Goal: Find specific fact: Find specific fact

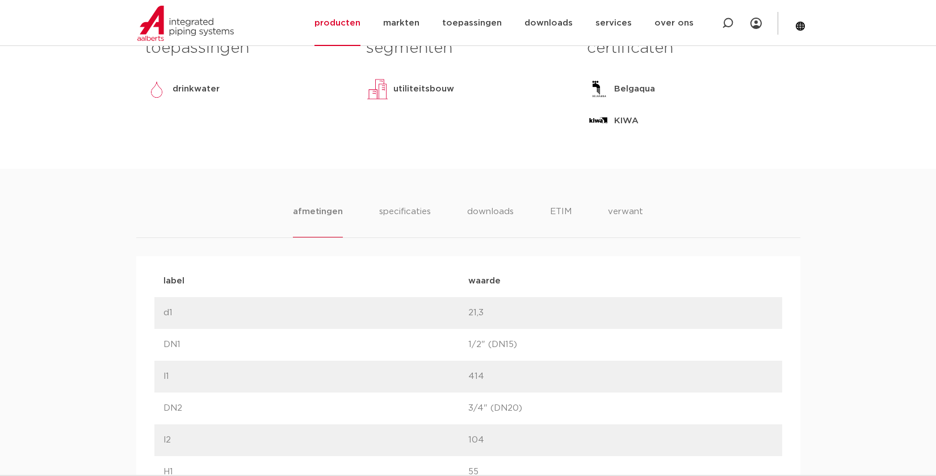
scroll to position [474, 0]
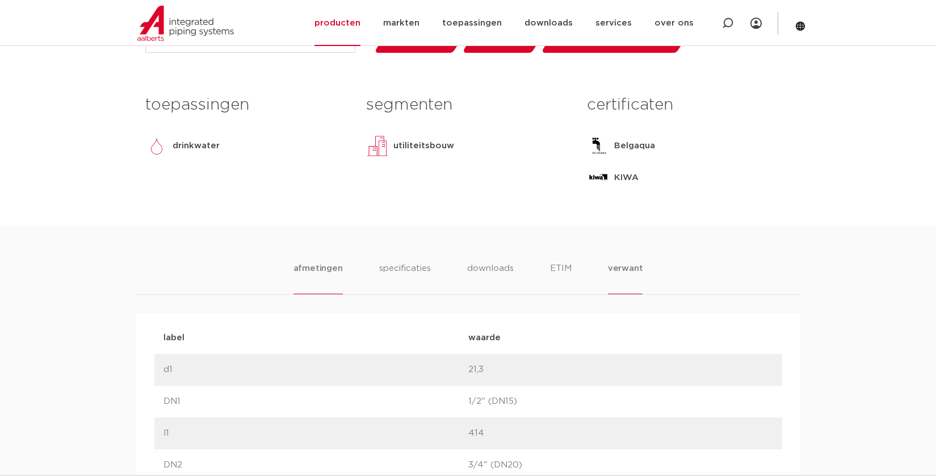
click at [619, 270] on li "verwant" at bounding box center [625, 278] width 35 height 32
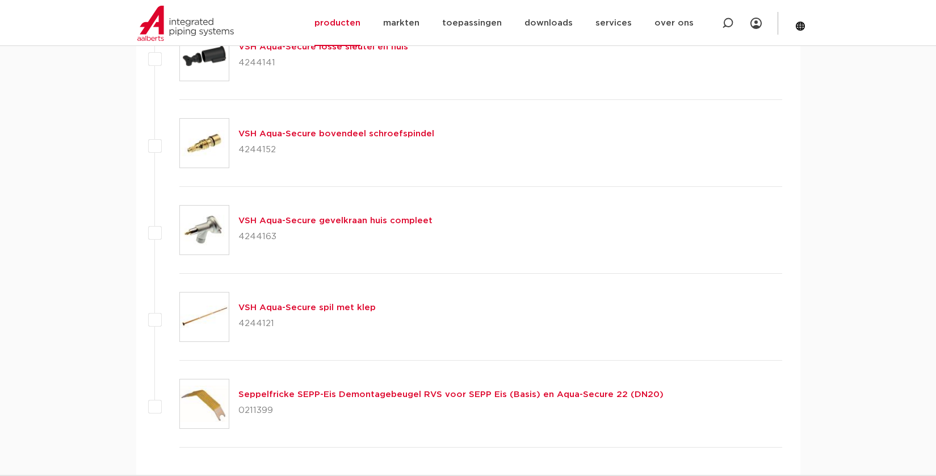
scroll to position [871, 0]
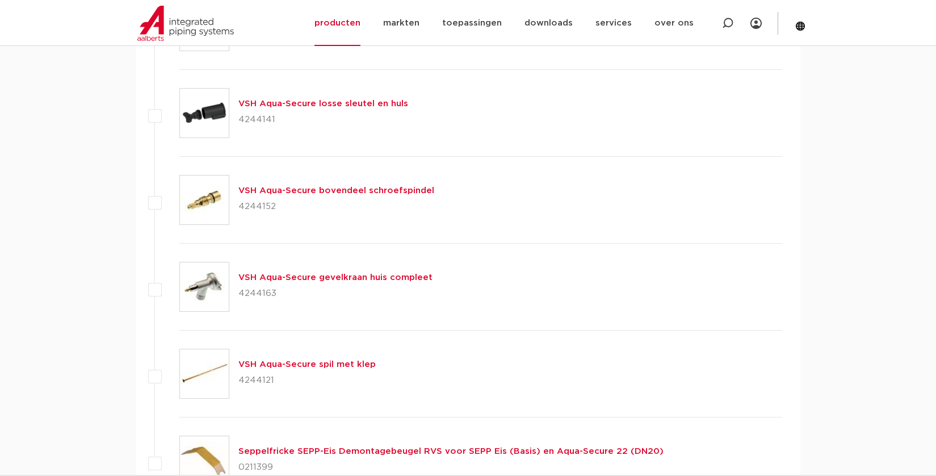
click at [278, 190] on link "VSH Aqua-Secure bovendeel schroefspindel" at bounding box center [336, 190] width 196 height 9
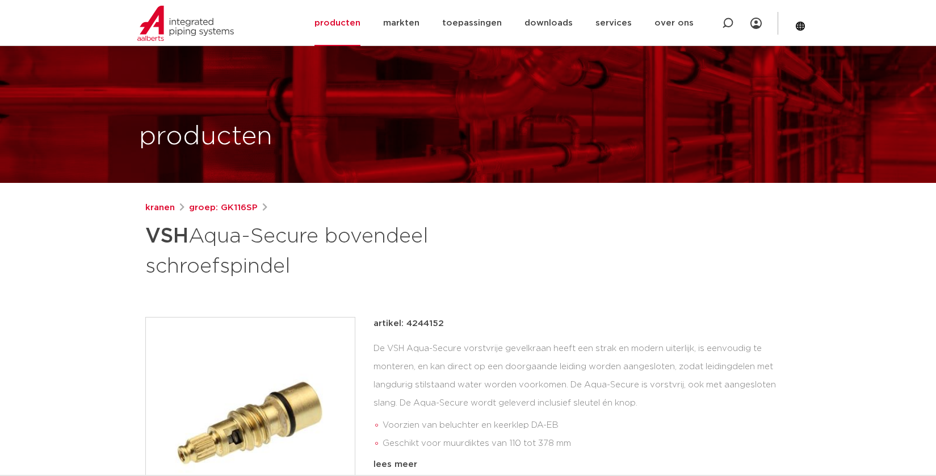
scroll to position [114, 0]
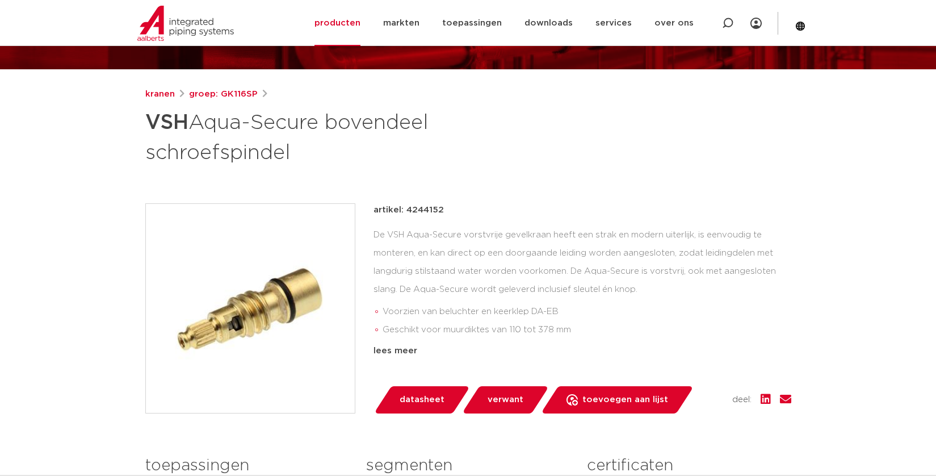
drag, startPoint x: 405, startPoint y: 209, endPoint x: 459, endPoint y: 211, distance: 54.0
click at [459, 211] on div "artikel: 4244152" at bounding box center [583, 210] width 418 height 14
copy p "4244152"
